Goal: Transaction & Acquisition: Purchase product/service

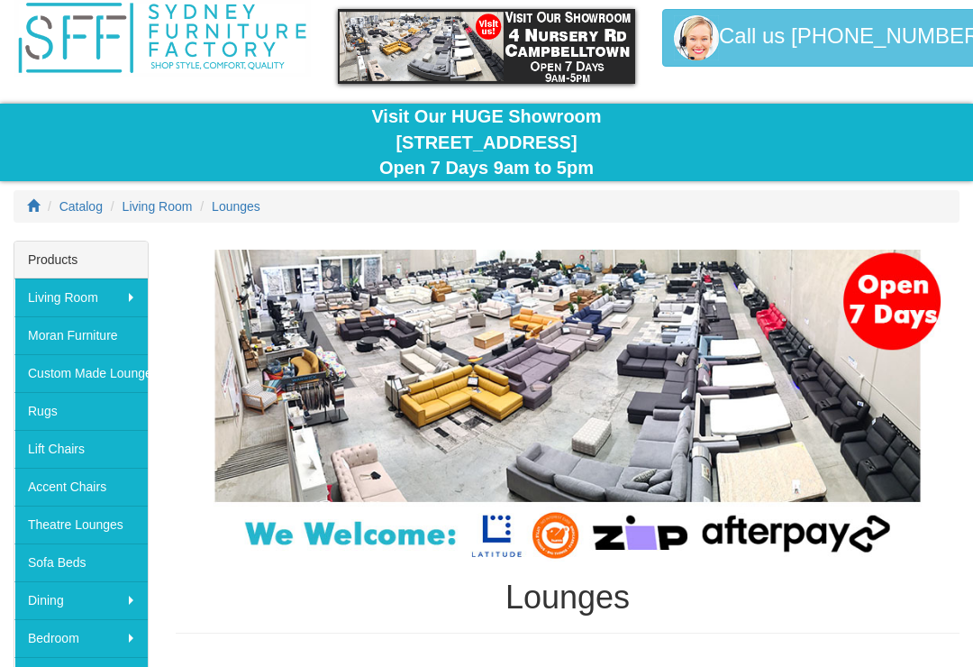
scroll to position [69, 0]
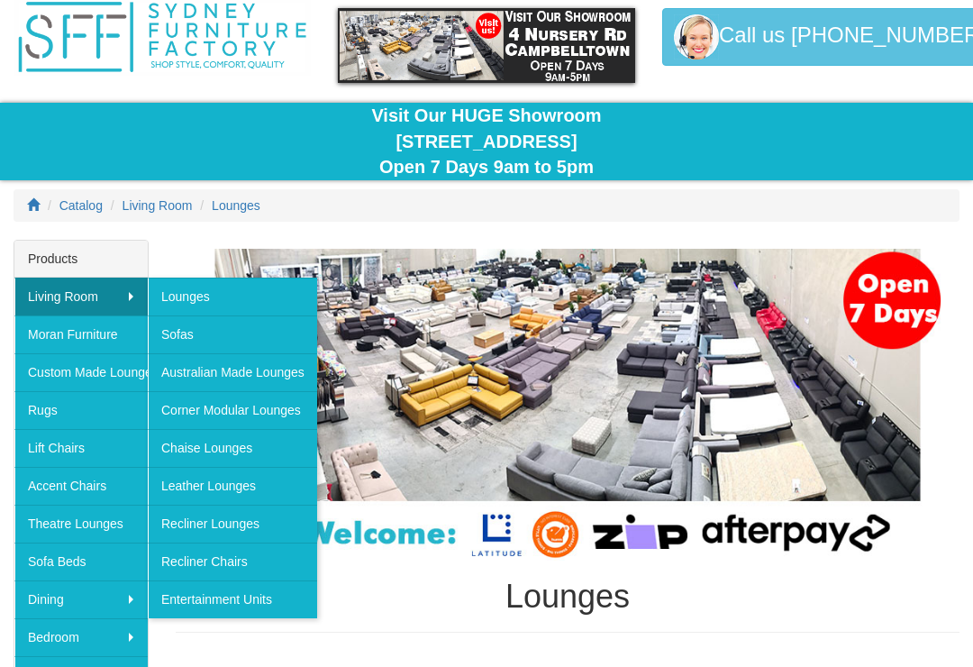
click at [268, 520] on link "Recliner Lounges" at bounding box center [232, 523] width 169 height 38
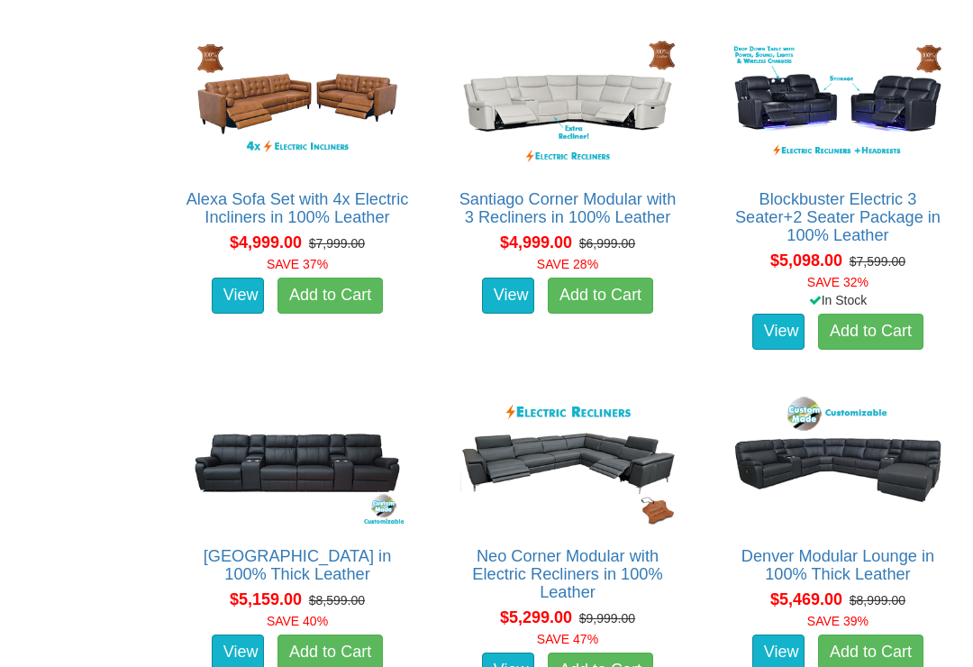
scroll to position [7147, 0]
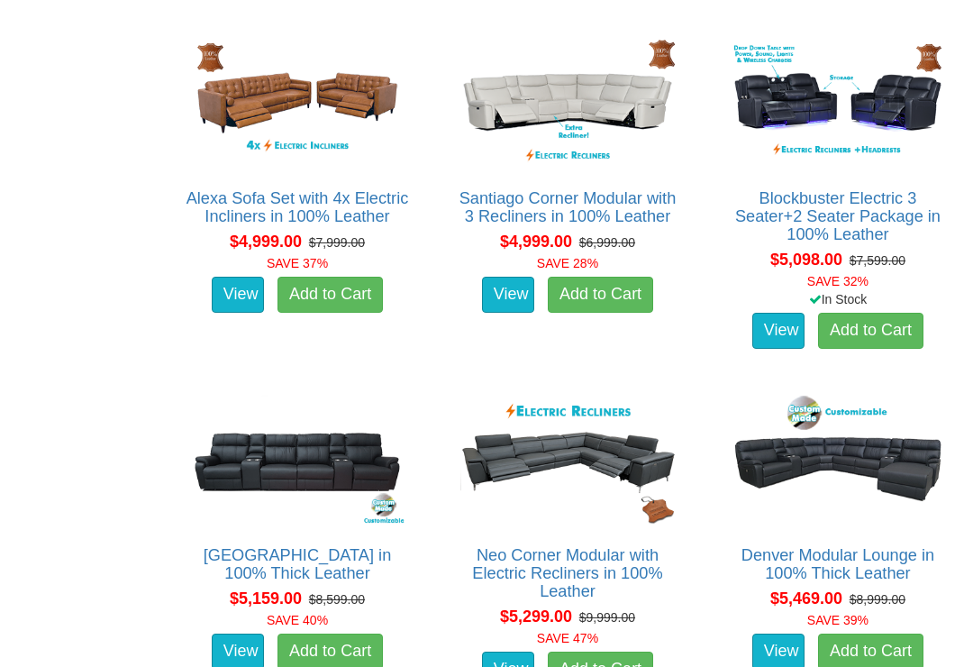
click at [833, 574] on link "Denver Modular Lounge in 100% Thick Leather" at bounding box center [837, 564] width 193 height 36
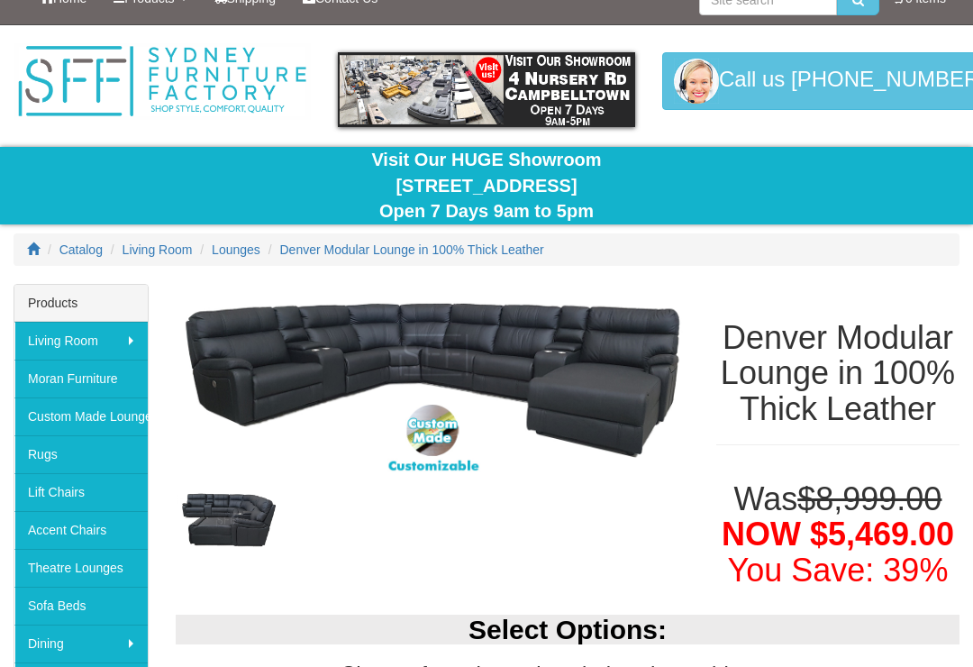
scroll to position [24, 0]
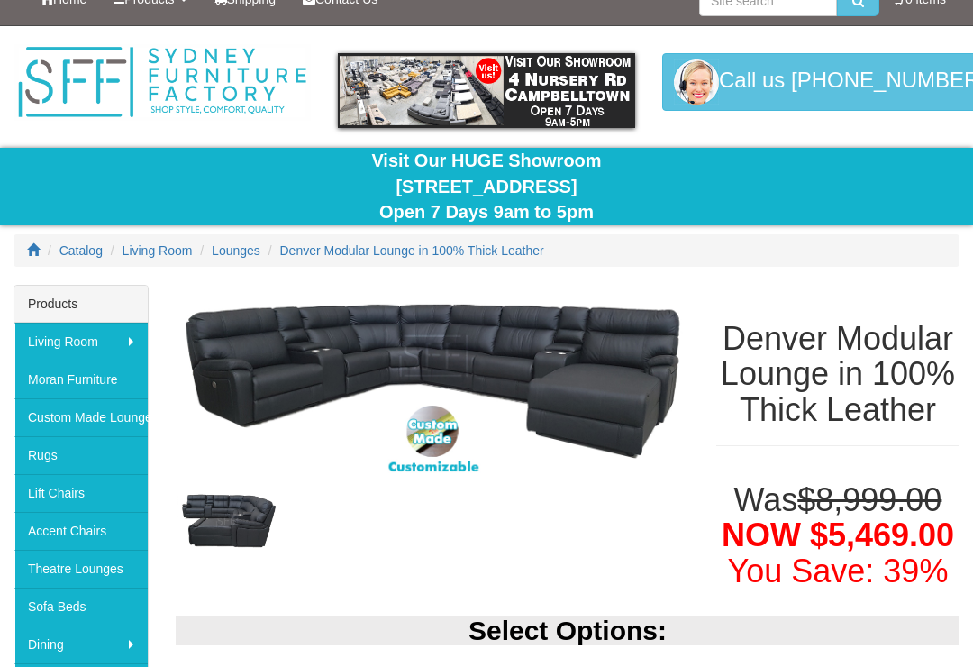
click at [256, 528] on img at bounding box center [227, 520] width 103 height 61
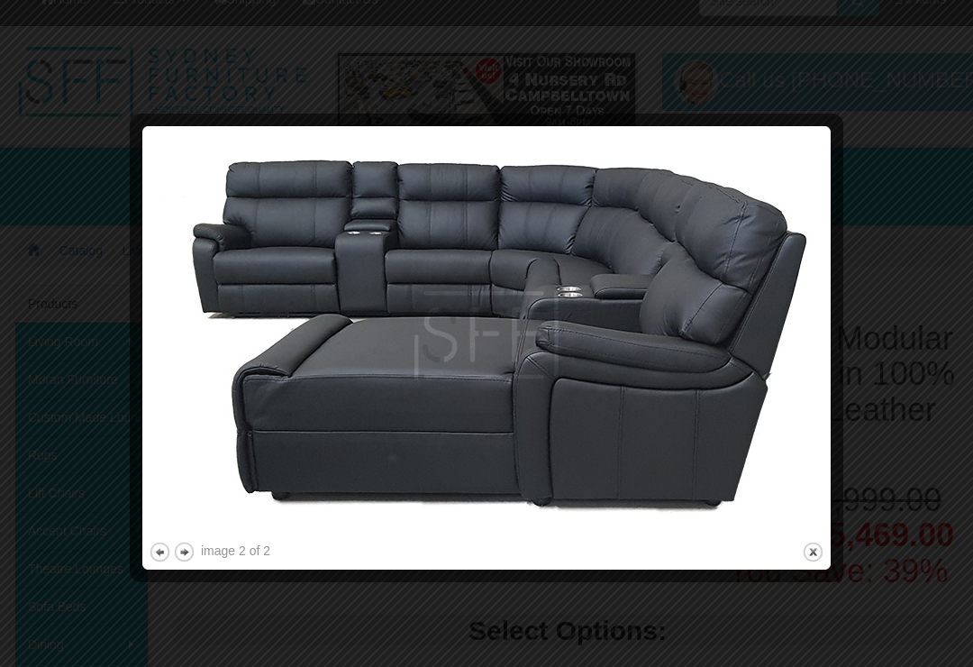
click at [817, 549] on button "close" at bounding box center [813, 551] width 23 height 23
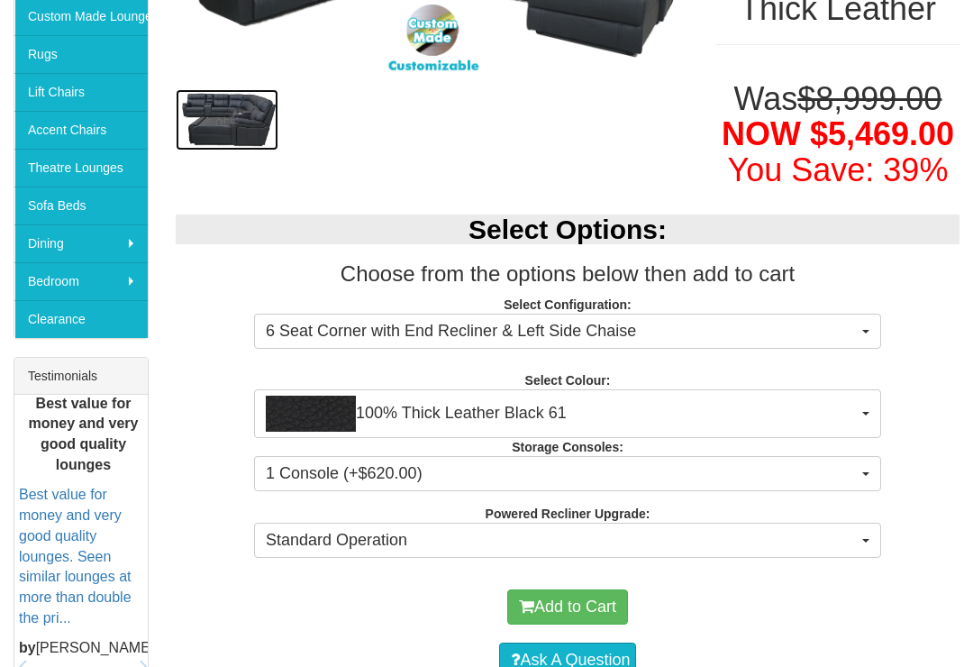
scroll to position [425, 0]
click at [867, 476] on span "button" at bounding box center [865, 474] width 7 height 4
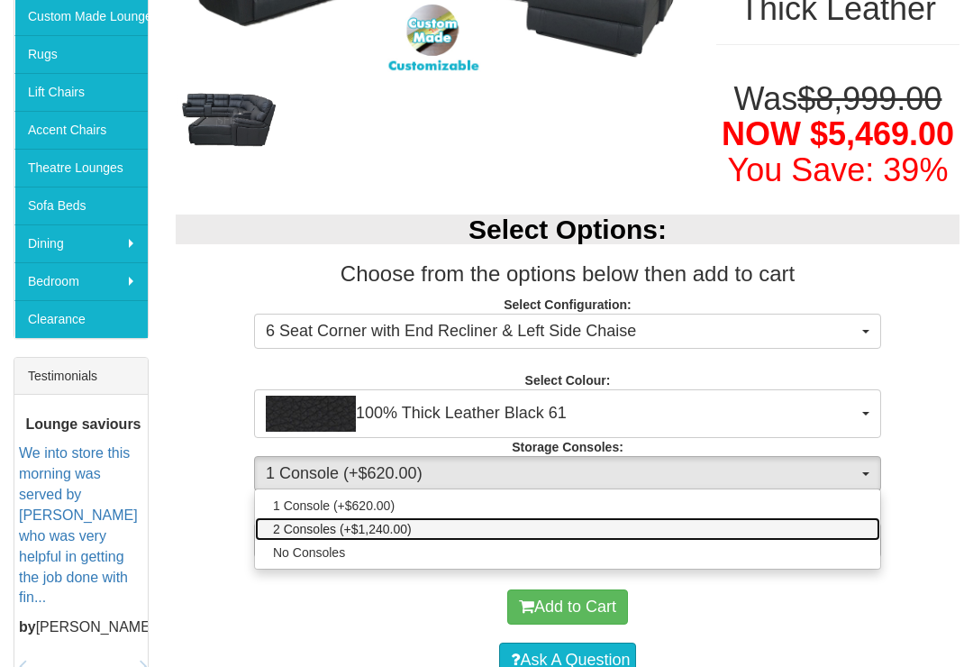
click at [426, 540] on link "2 Consoles (+$1,240.00)" at bounding box center [567, 528] width 625 height 23
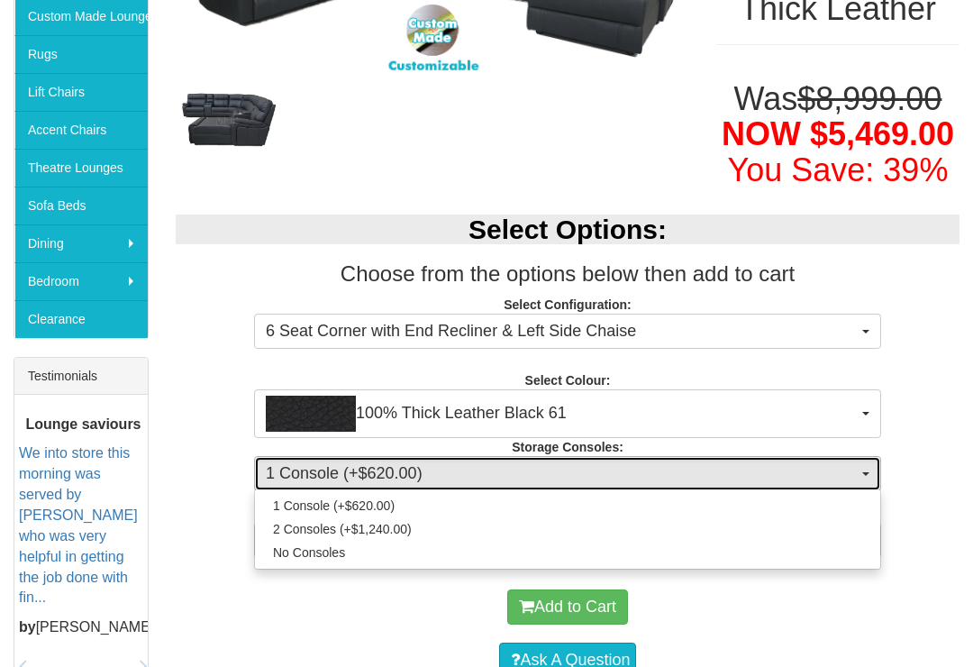
select select "1476"
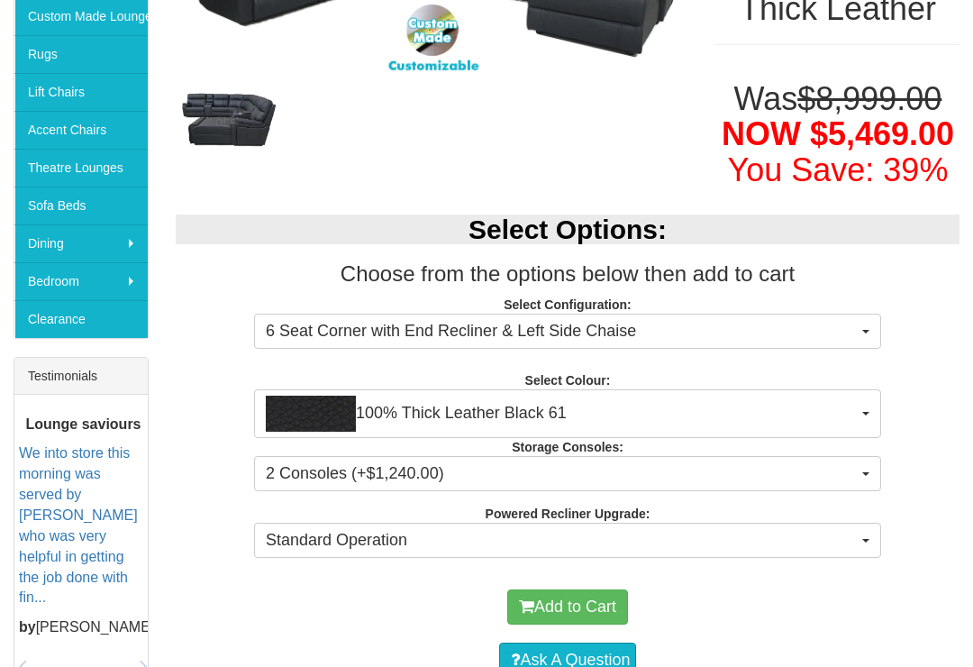
click at [840, 552] on span "Standard Operation" at bounding box center [562, 540] width 592 height 23
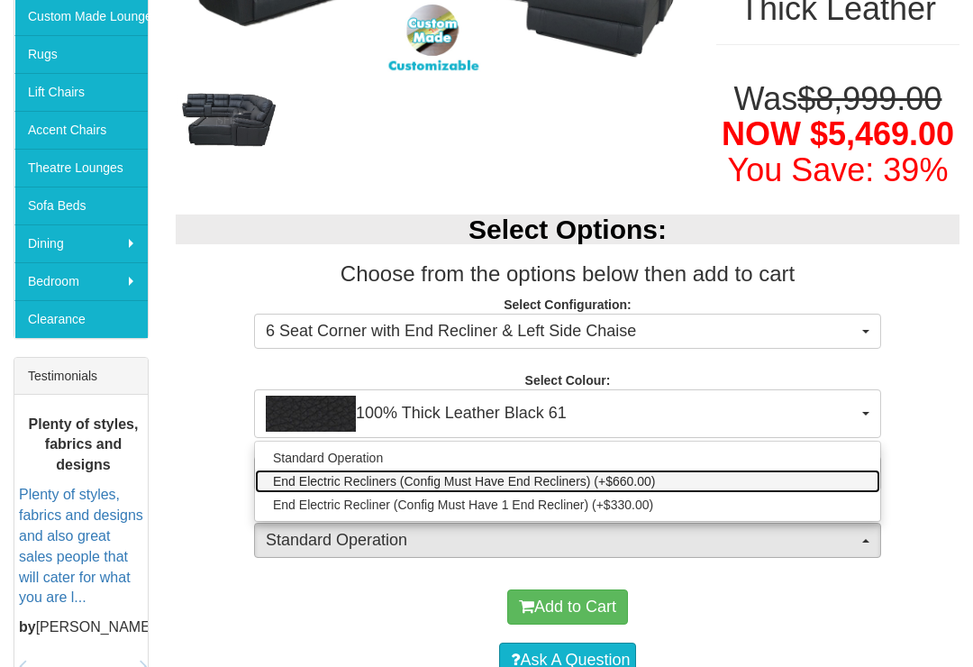
click at [615, 490] on span "End Electric Recliners (Config Must Have End Recliners) (+$660.00)" at bounding box center [464, 481] width 382 height 18
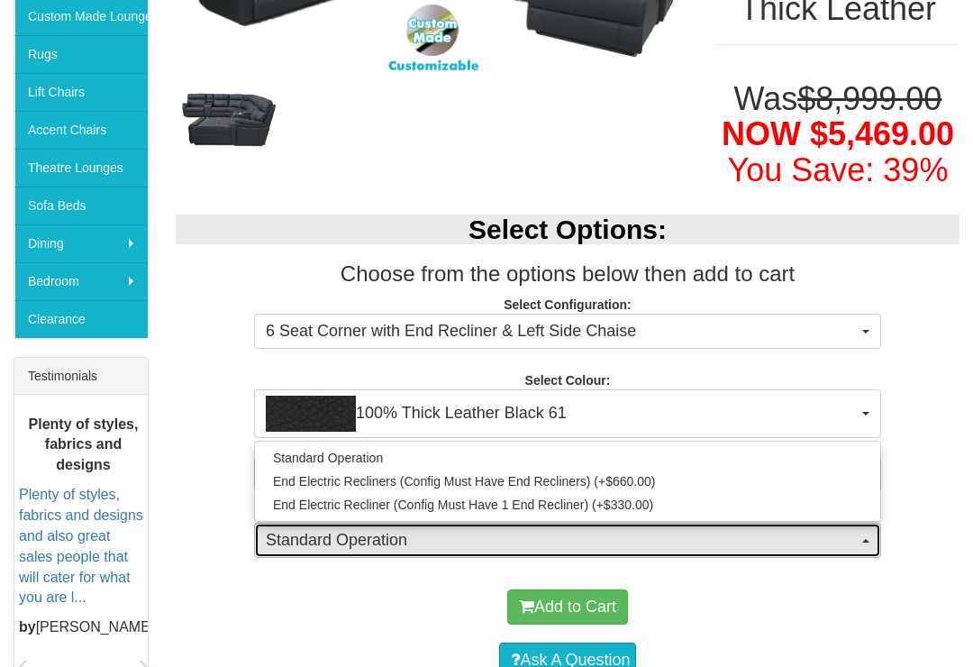
select select "1345"
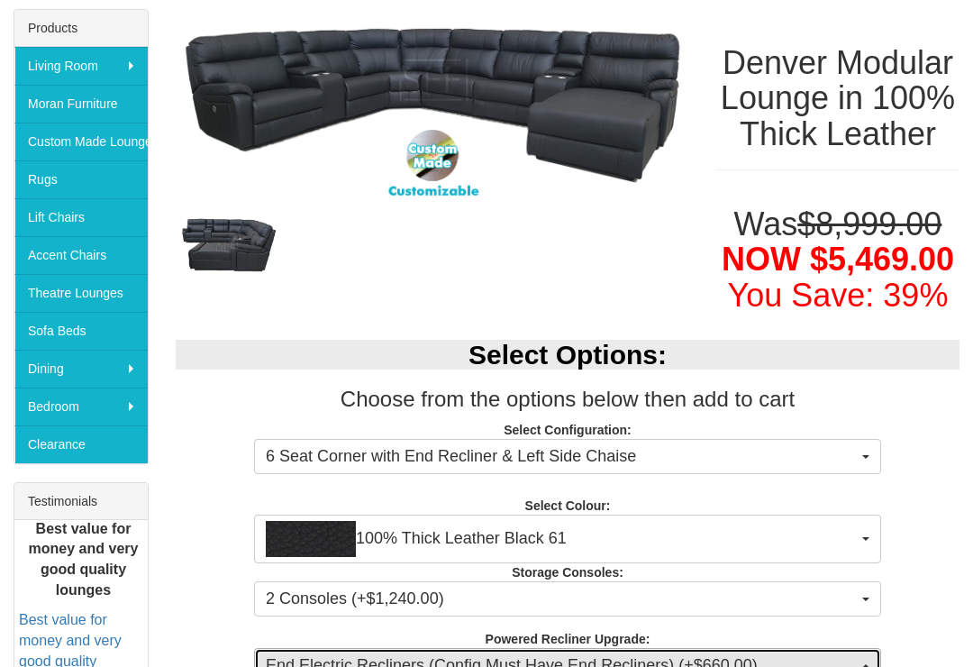
scroll to position [302, 0]
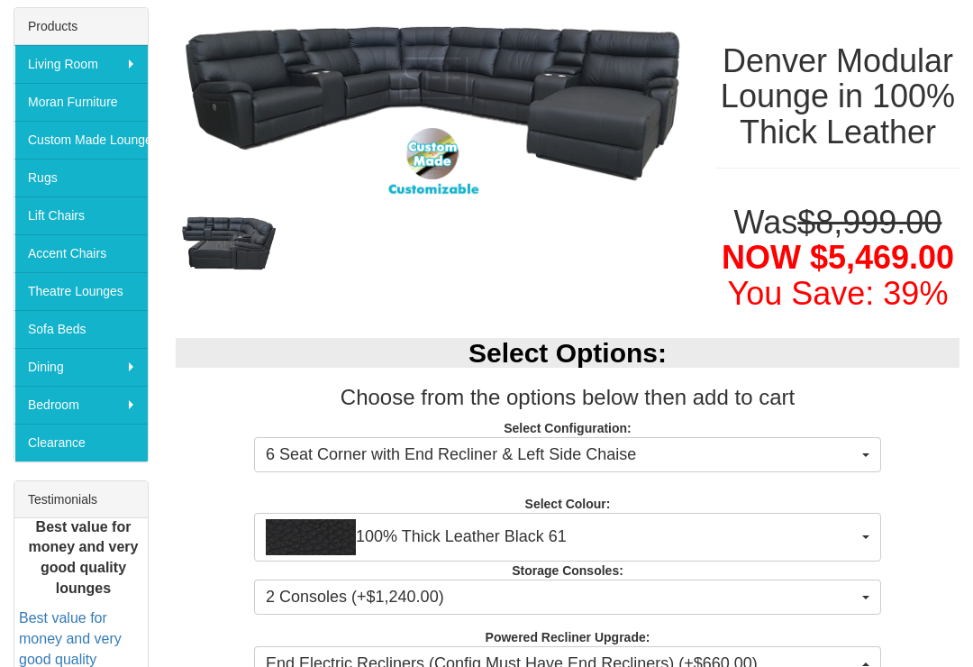
click at [864, 473] on button "6 Seat Corner with End Recliner & Left Side Chaise" at bounding box center [567, 455] width 627 height 36
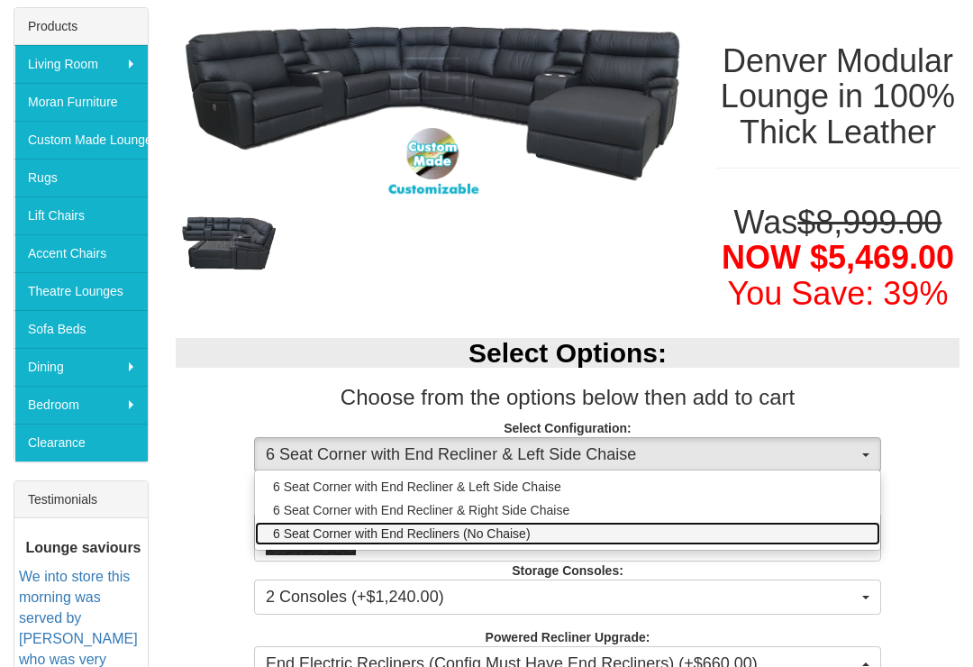
click at [467, 542] on span "6 Seat Corner with End Recliners (No Chaise)" at bounding box center [402, 533] width 258 height 18
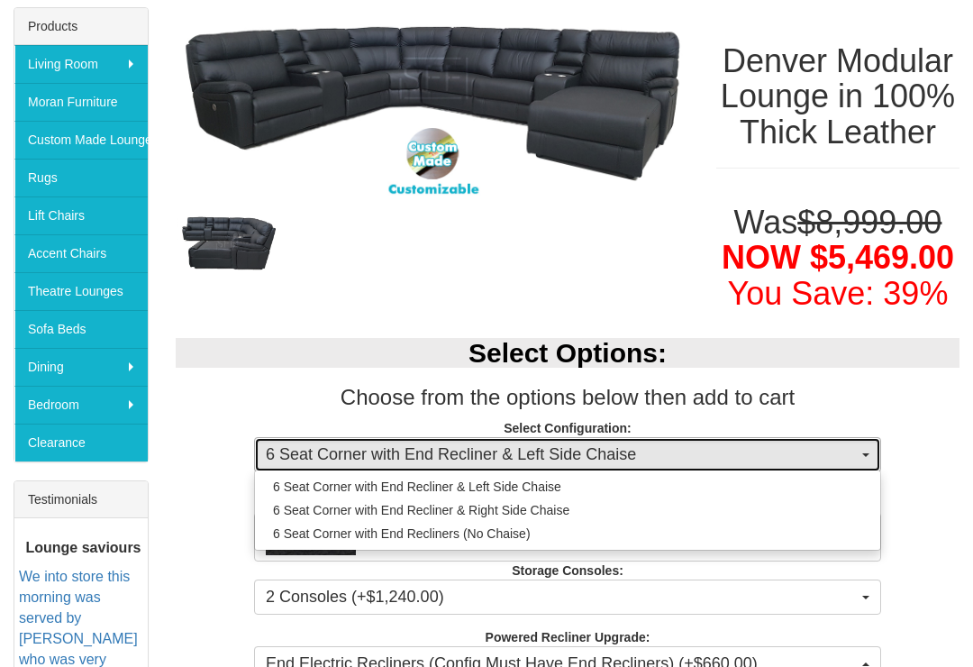
select select "1473"
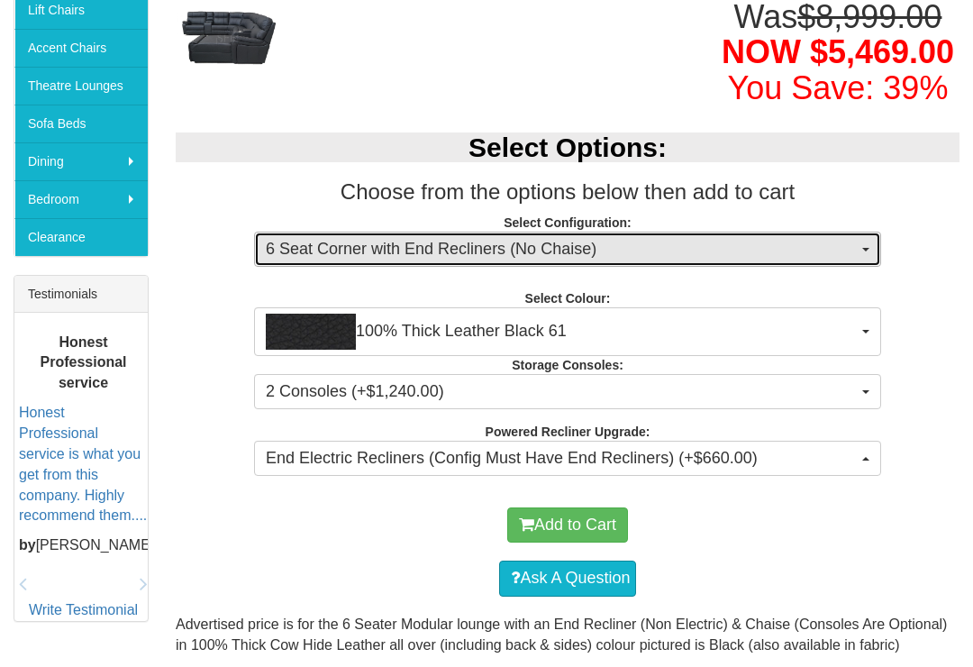
scroll to position [505, 0]
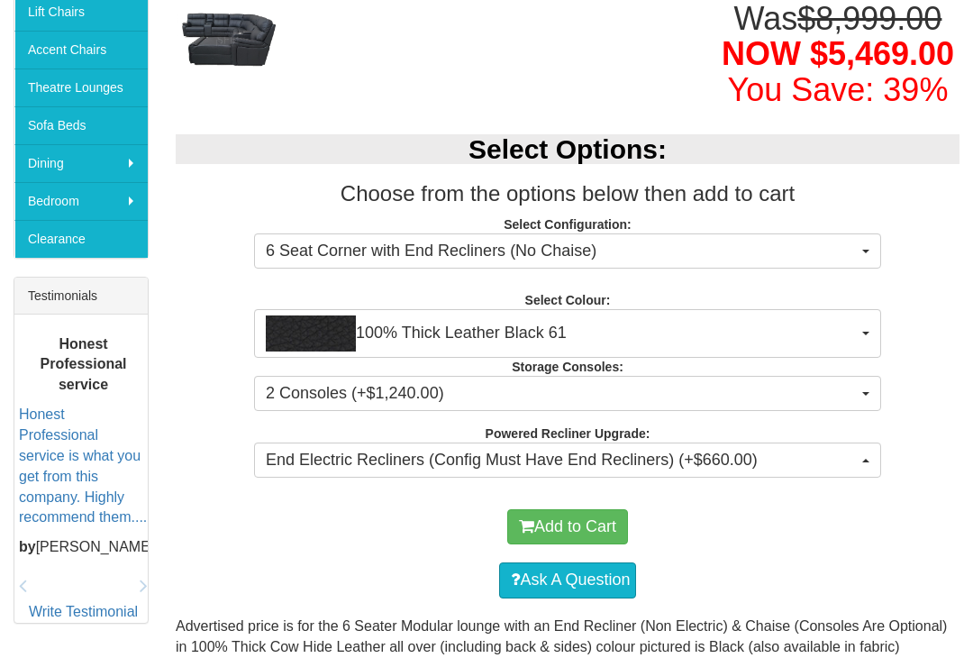
click at [578, 545] on button "Add to Cart" at bounding box center [567, 527] width 121 height 36
